Goal: Navigation & Orientation: Find specific page/section

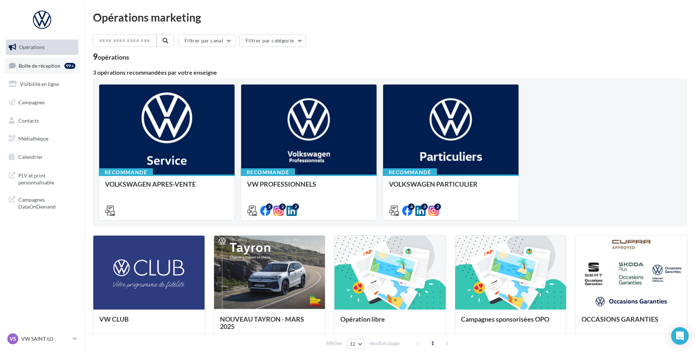
click at [57, 71] on link "Boîte de réception 99+" at bounding box center [41, 66] width 75 height 16
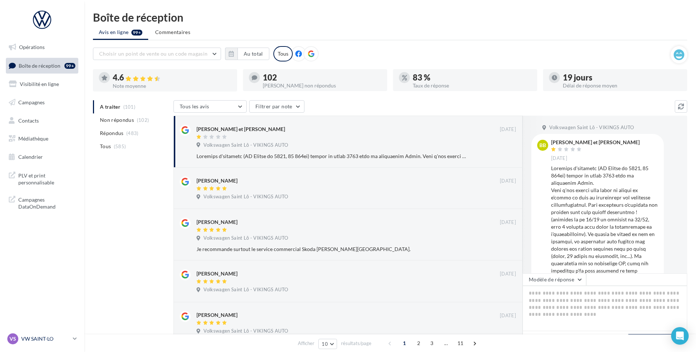
click at [63, 336] on p "VW SAINT-LO" at bounding box center [45, 338] width 49 height 7
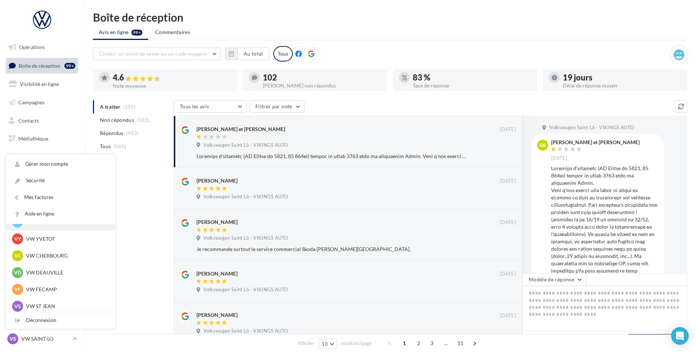
scroll to position [73, 0]
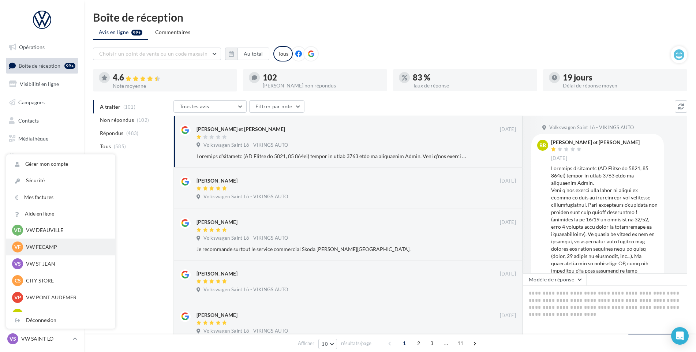
click at [63, 248] on p "VW FECAMP" at bounding box center [66, 246] width 80 height 7
